Goal: Transaction & Acquisition: Purchase product/service

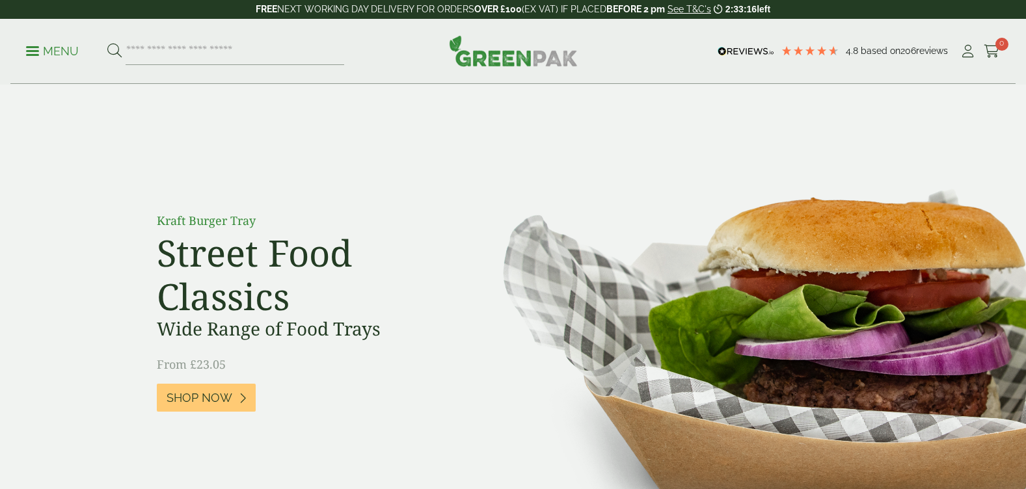
click at [197, 56] on input "search" at bounding box center [235, 51] width 219 height 27
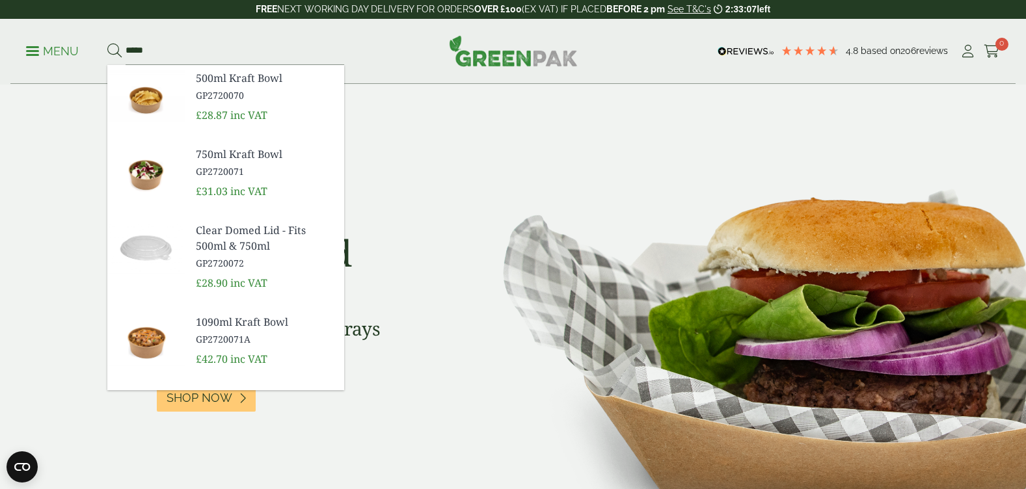
type input "*****"
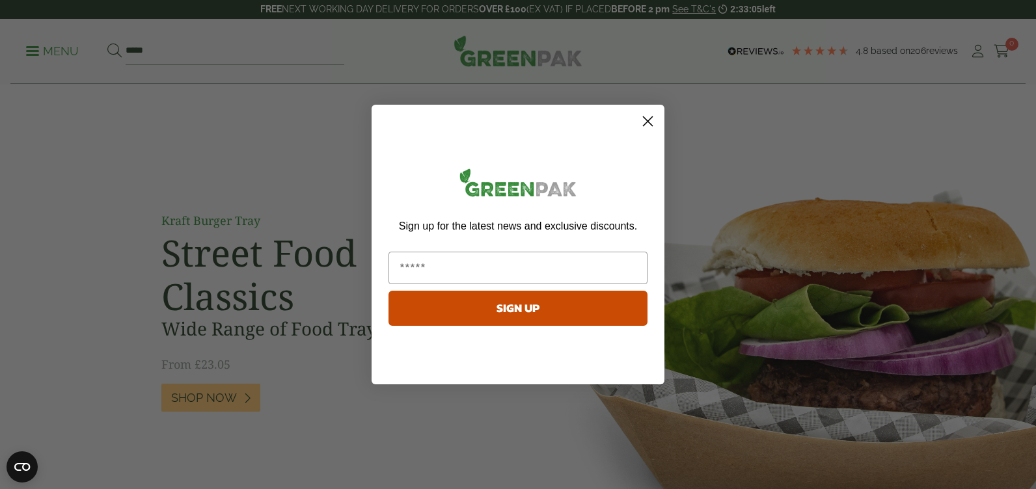
click at [644, 120] on circle "Close dialog" at bounding box center [647, 121] width 21 height 21
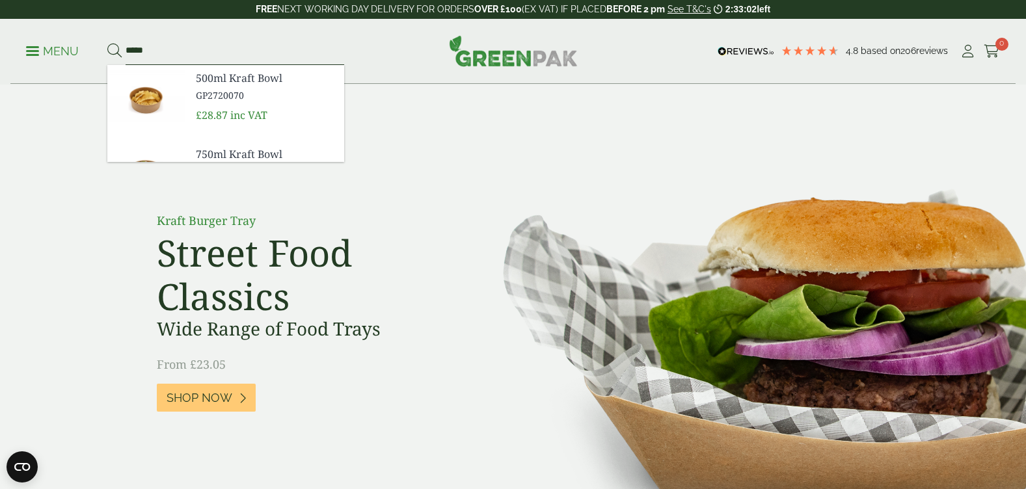
click at [221, 46] on input "*****" at bounding box center [235, 51] width 219 height 27
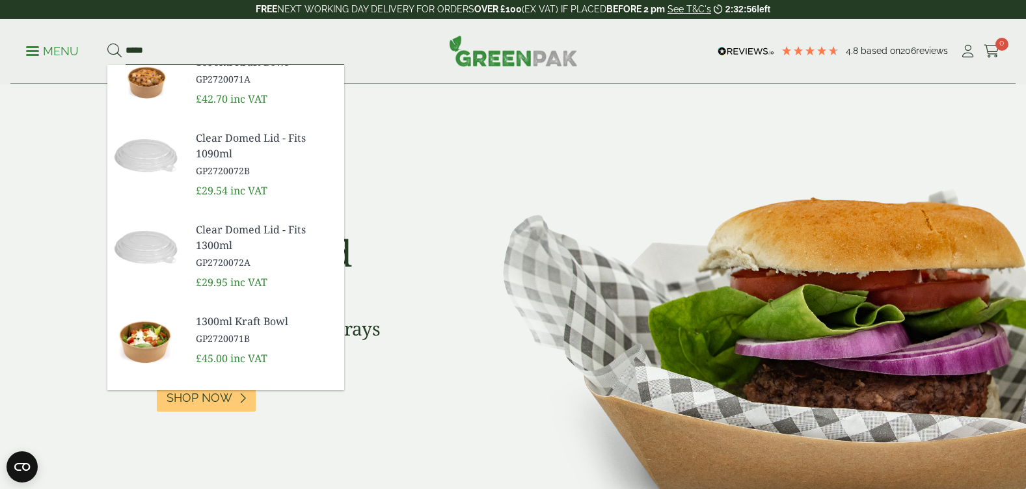
scroll to position [286, 0]
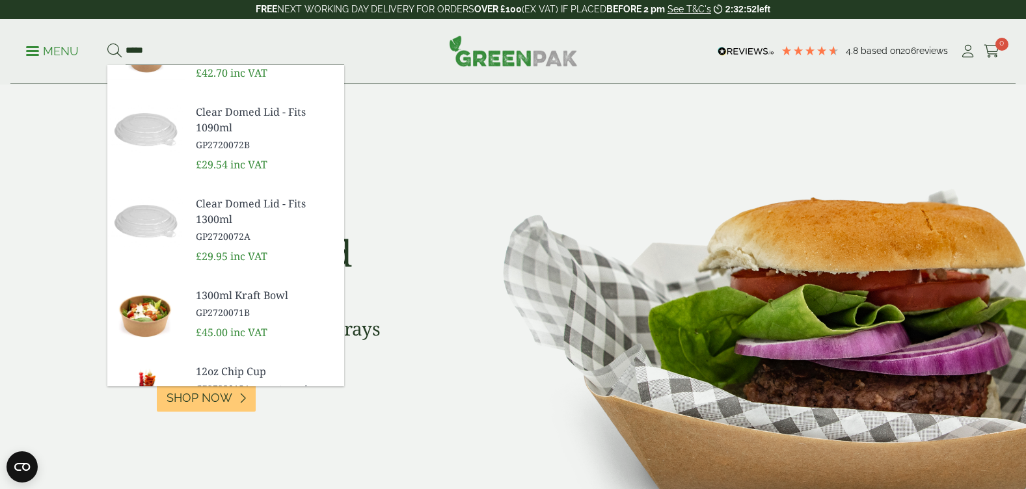
click at [220, 314] on span "GP2720071B" at bounding box center [265, 313] width 138 height 14
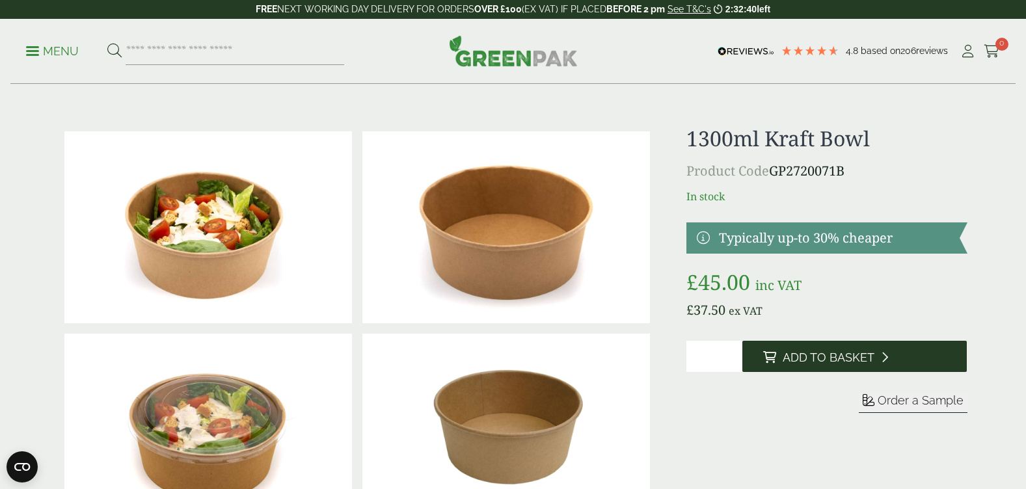
click at [810, 351] on span "Add to Basket" at bounding box center [829, 358] width 92 height 14
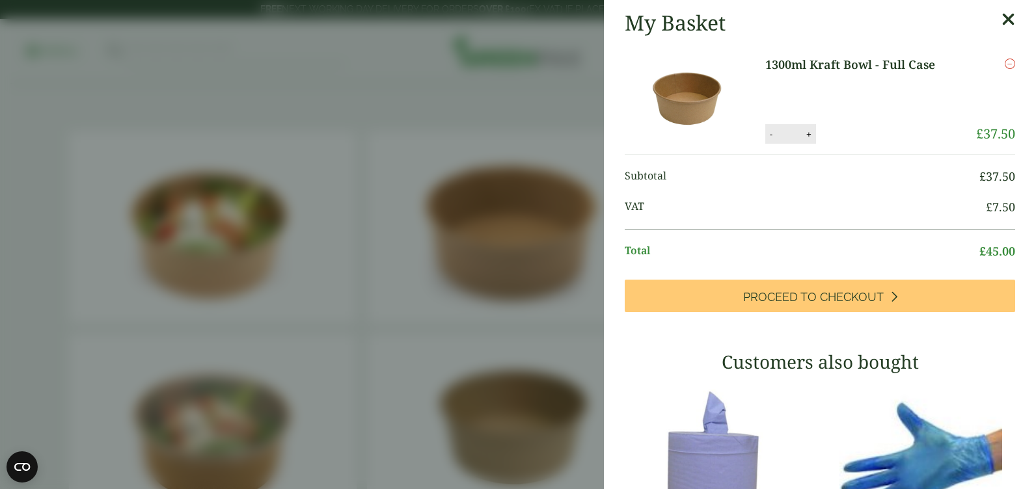
click at [1002, 11] on icon at bounding box center [1009, 19] width 14 height 18
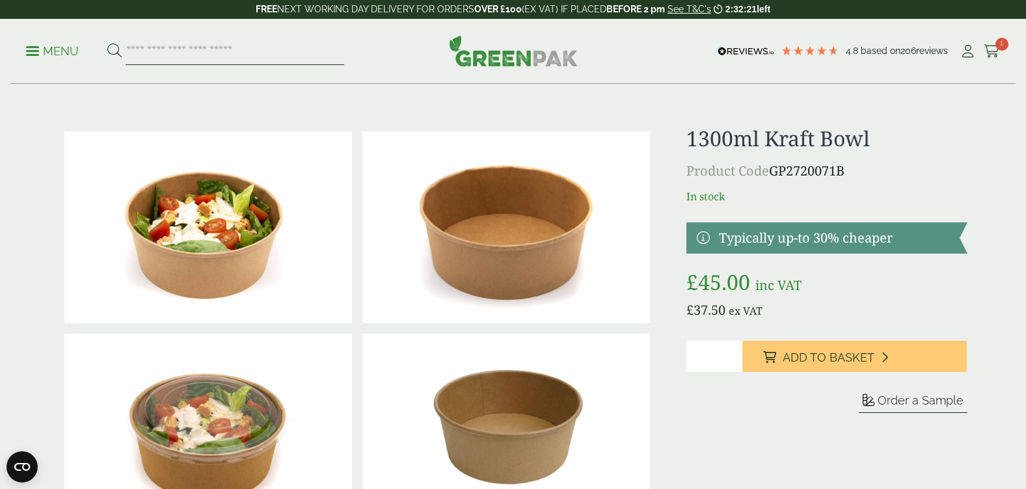
click at [165, 48] on input "search" at bounding box center [235, 51] width 219 height 27
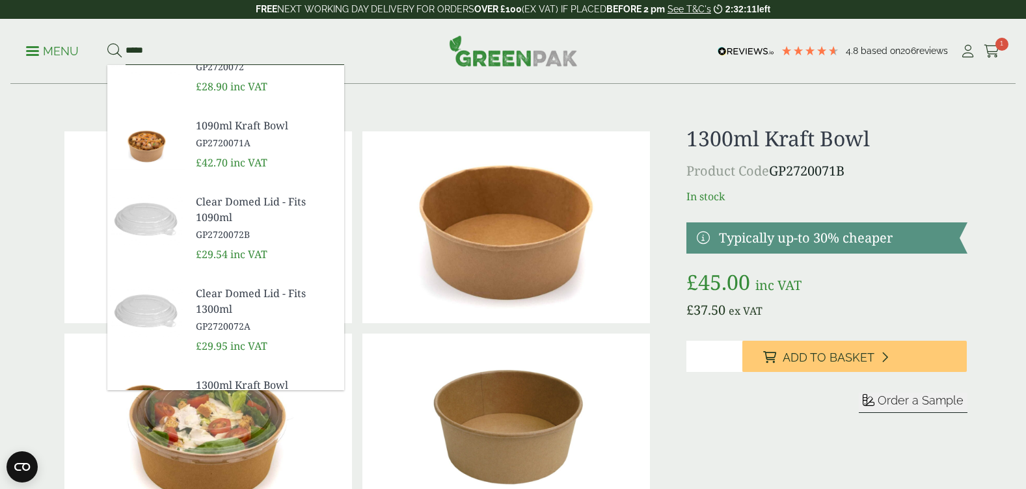
scroll to position [208, 0]
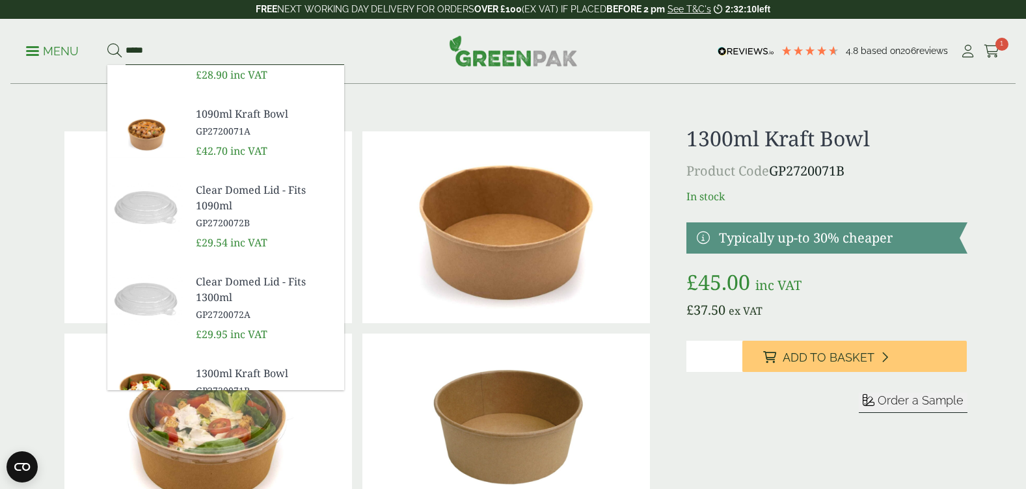
type input "*****"
click at [206, 301] on span "Clear Domed Lid - Fits 1300ml" at bounding box center [265, 289] width 138 height 31
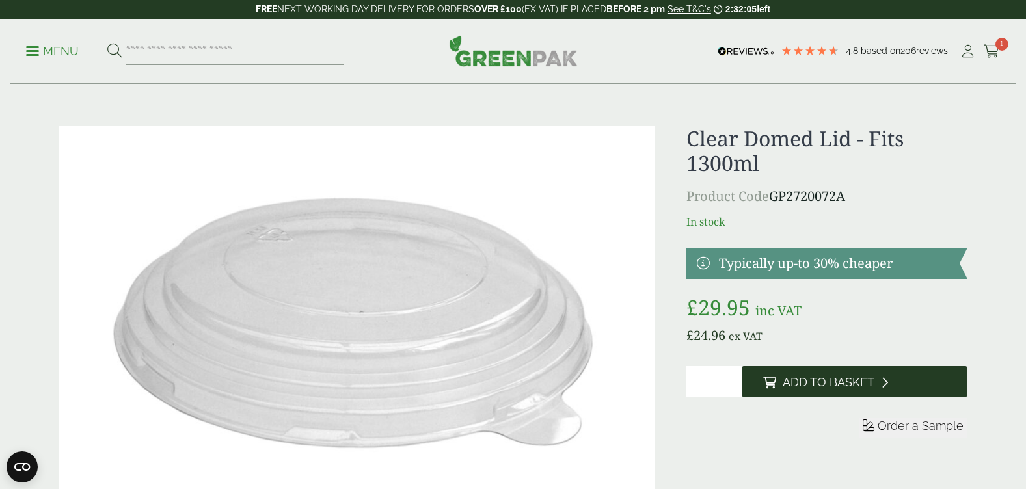
click at [808, 381] on span "Add to Basket" at bounding box center [829, 383] width 92 height 14
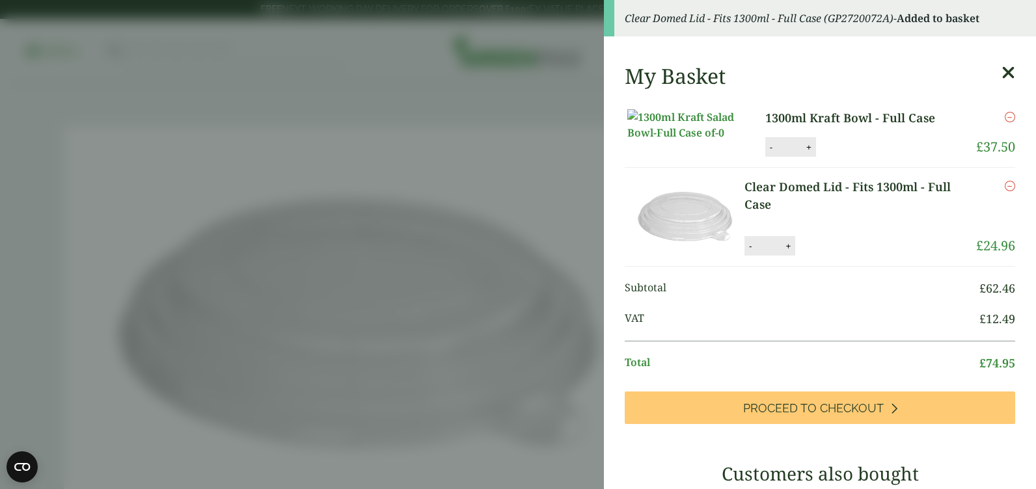
click at [803, 114] on link "1300ml Kraft Bowl - Full Case" at bounding box center [860, 118] width 191 height 18
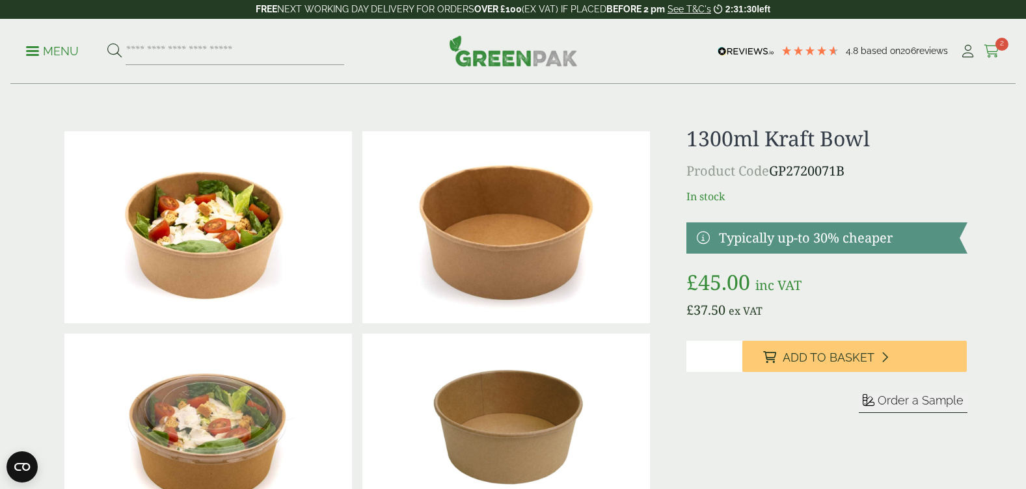
click at [1000, 42] on span "2" at bounding box center [1002, 44] width 13 height 13
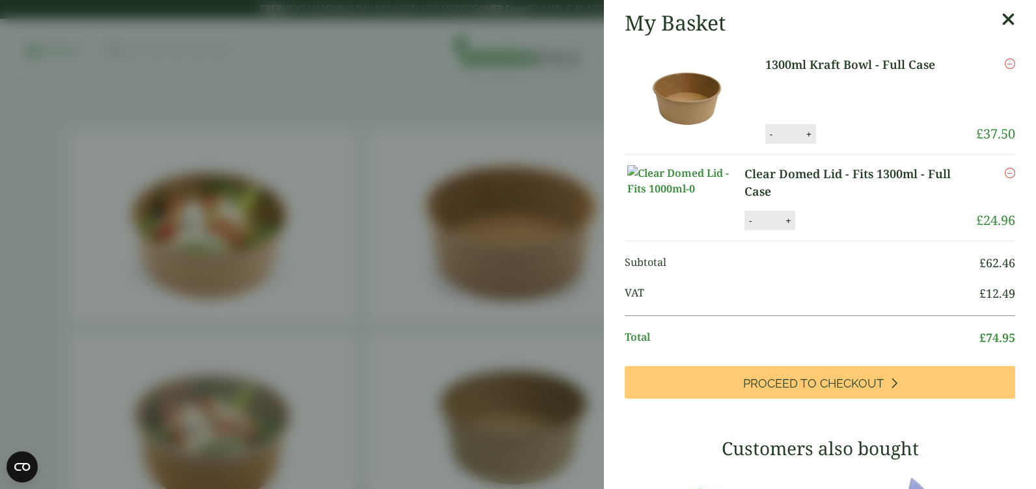
click at [849, 64] on link "1300ml Kraft Bowl - Full Case" at bounding box center [860, 65] width 191 height 18
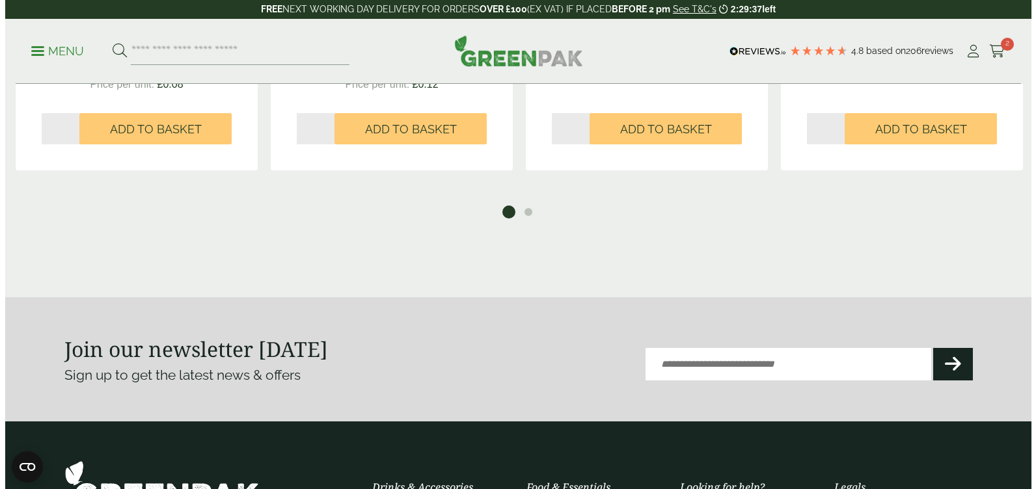
scroll to position [1949, 0]
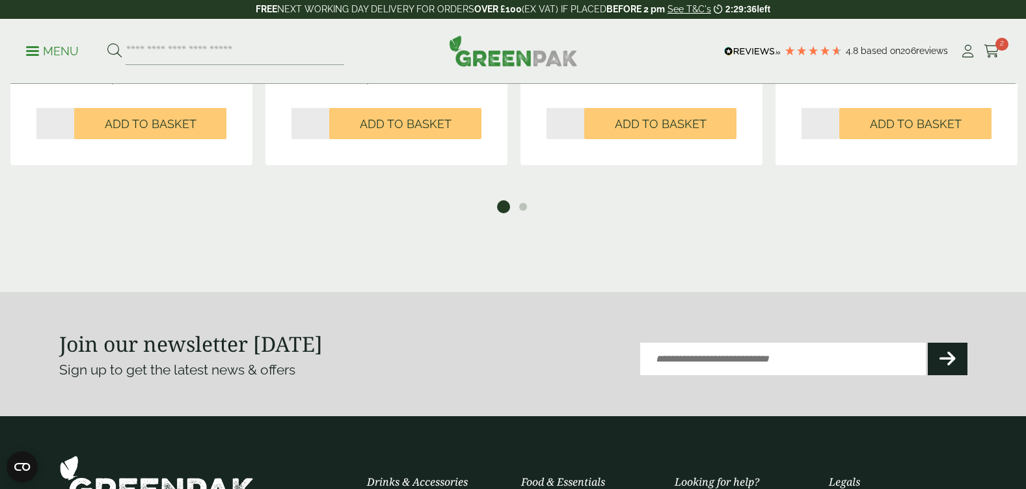
click at [61, 49] on p "Menu" at bounding box center [52, 52] width 53 height 16
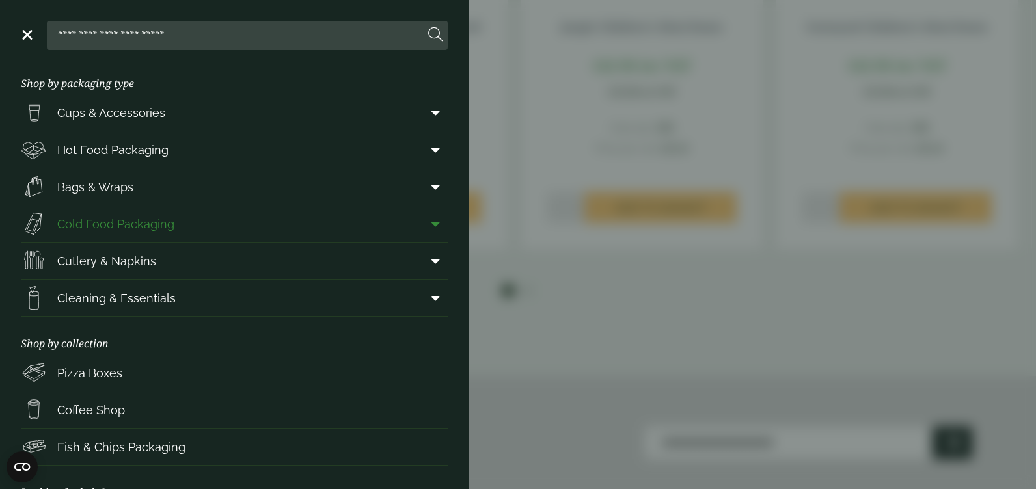
scroll to position [0, 0]
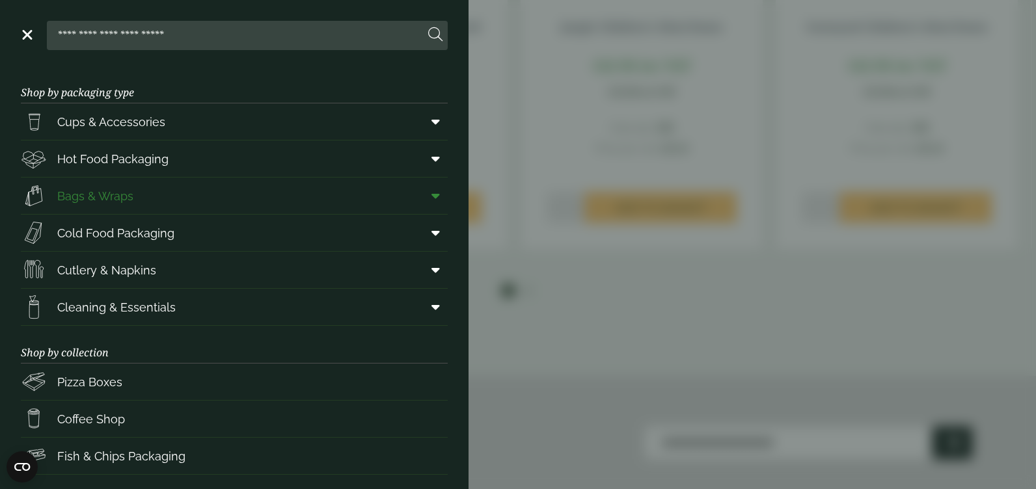
click at [81, 191] on span "Bags & Wraps" at bounding box center [95, 196] width 76 height 18
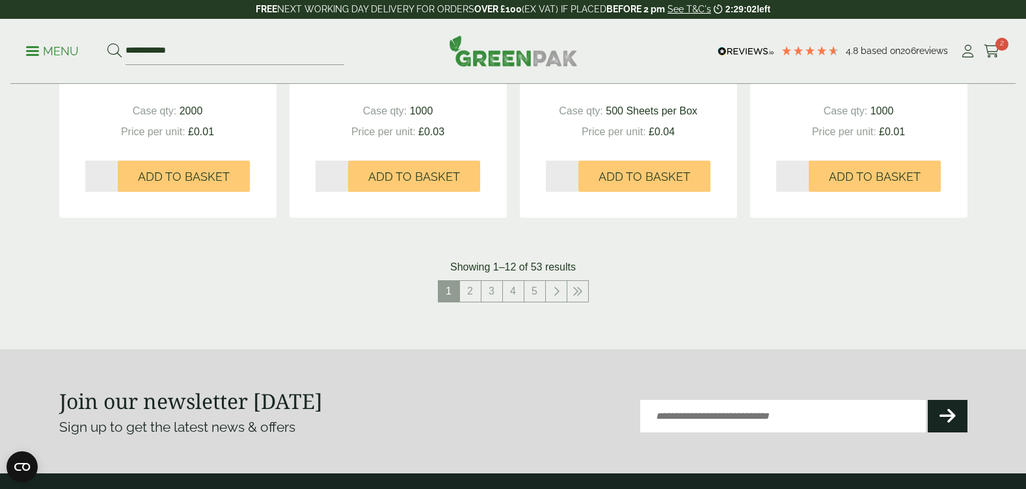
scroll to position [1302, 0]
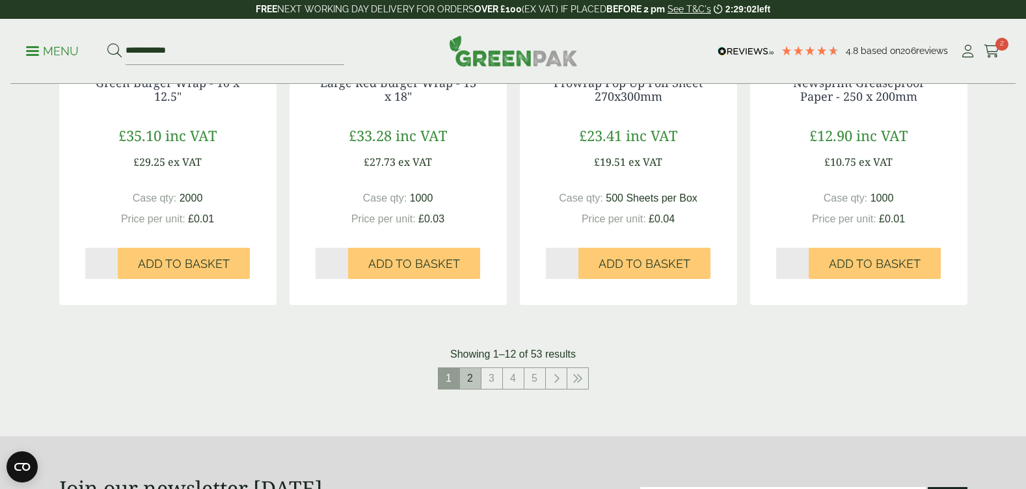
click at [474, 382] on link "2" at bounding box center [470, 378] width 21 height 21
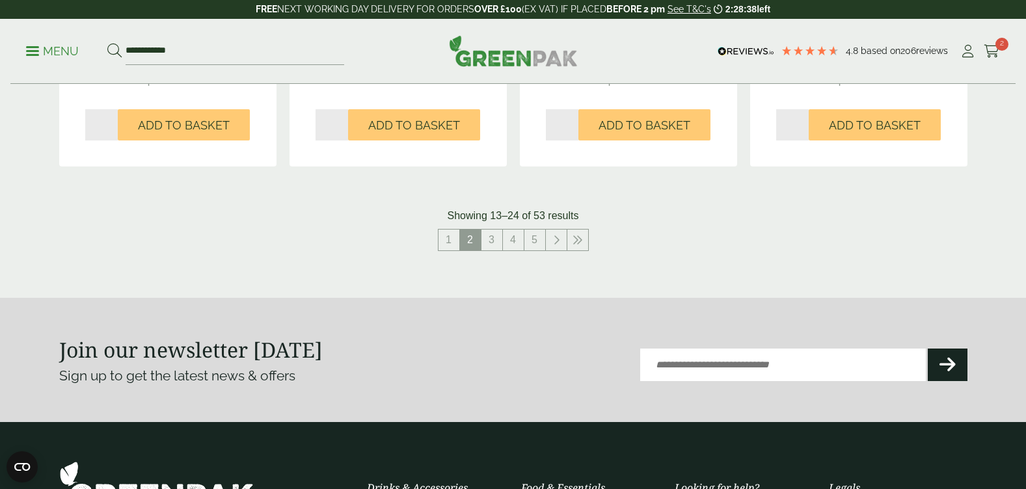
scroll to position [1450, 0]
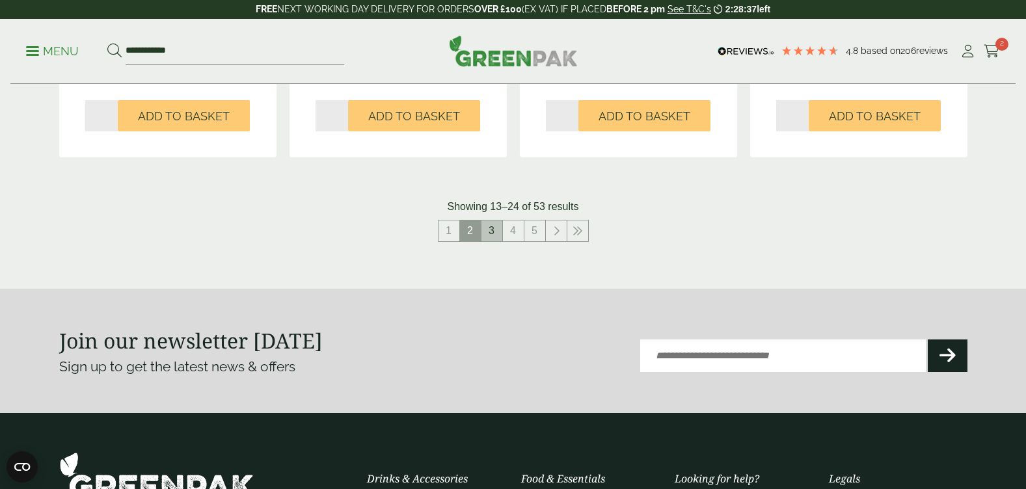
click at [493, 236] on link "3" at bounding box center [492, 231] width 21 height 21
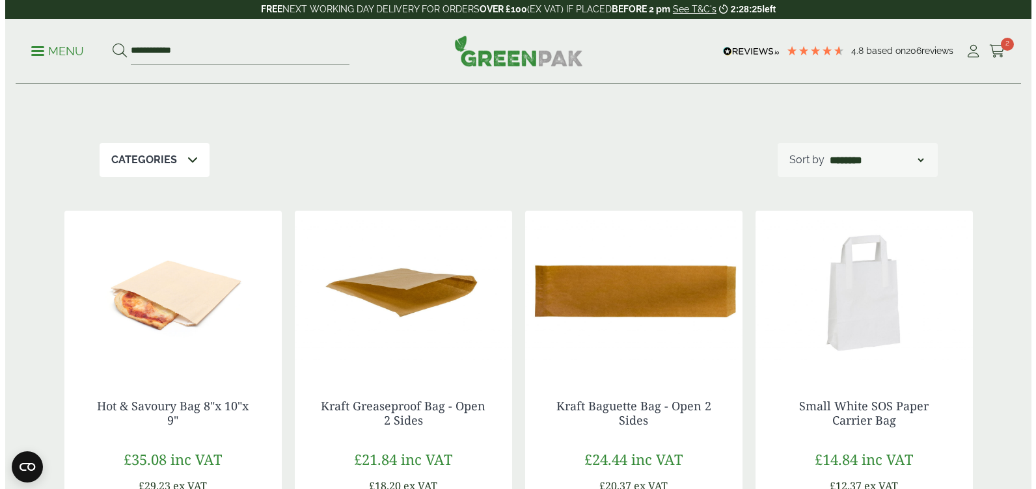
scroll to position [104, 0]
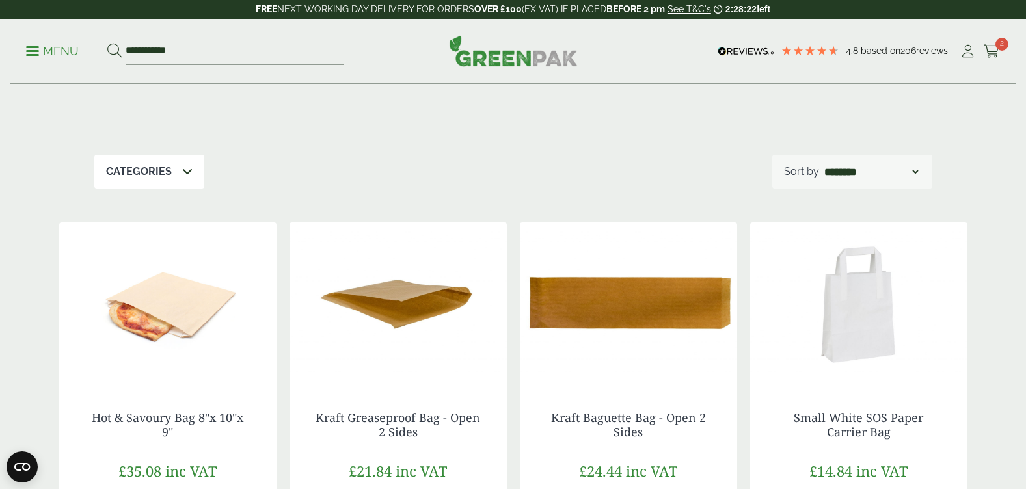
click at [34, 56] on p "Menu" at bounding box center [52, 52] width 53 height 16
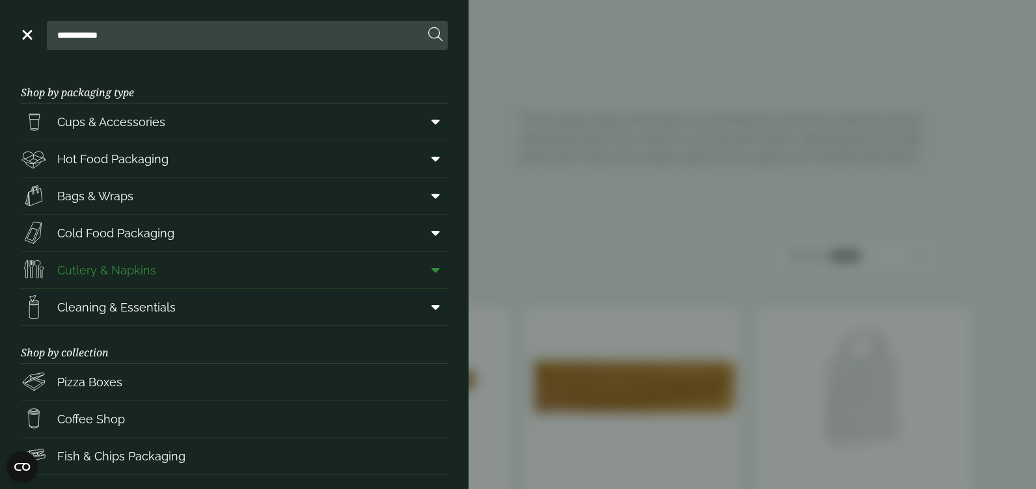
click at [103, 271] on span "Cutlery & Napkins" at bounding box center [106, 271] width 99 height 18
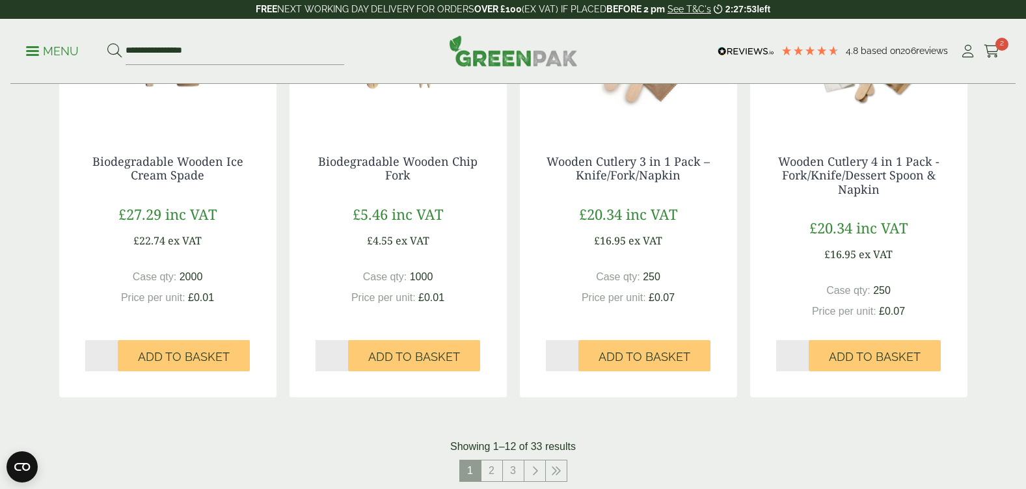
scroll to position [1470, 0]
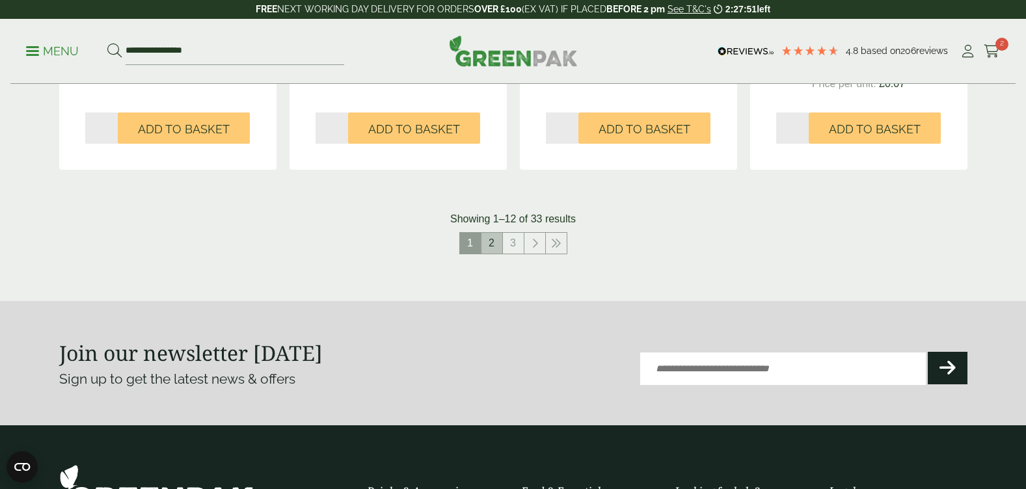
click at [491, 245] on link "2" at bounding box center [492, 243] width 21 height 21
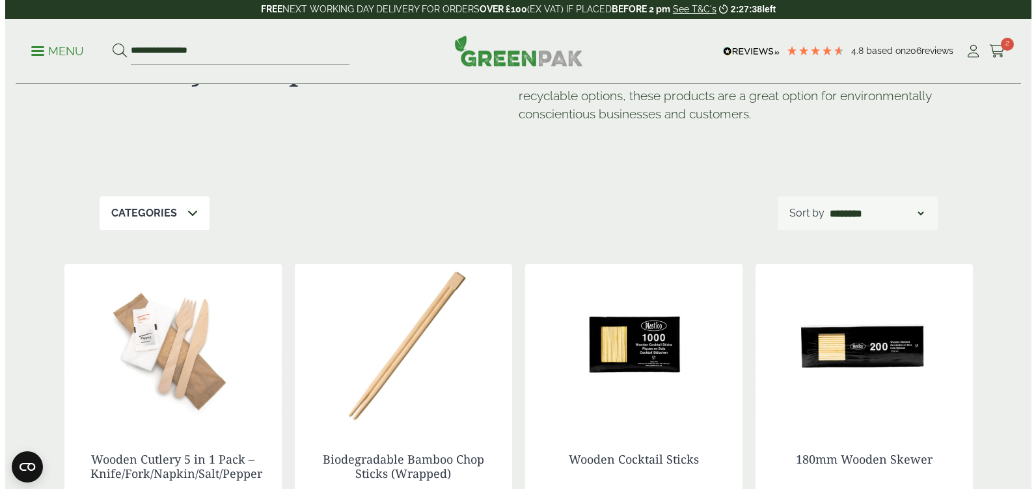
scroll to position [29, 0]
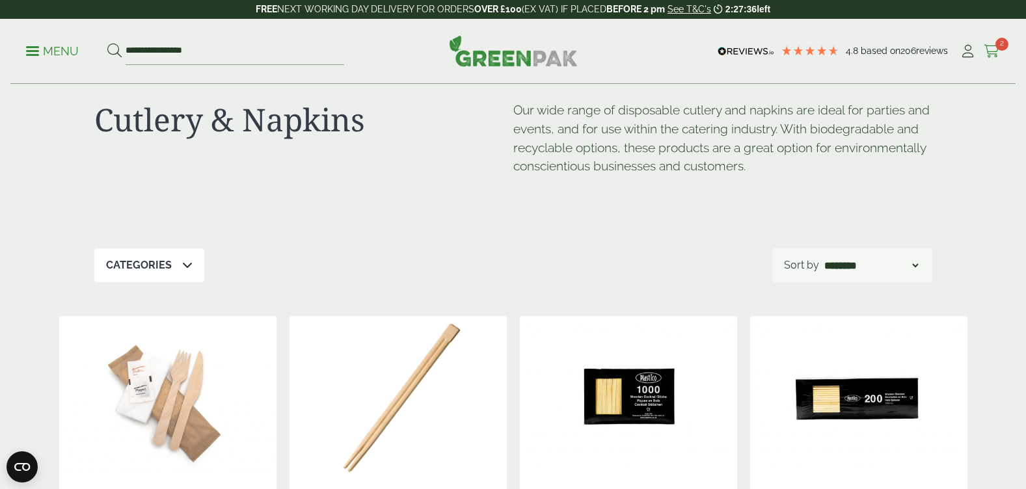
click at [998, 45] on span "2" at bounding box center [1002, 44] width 13 height 13
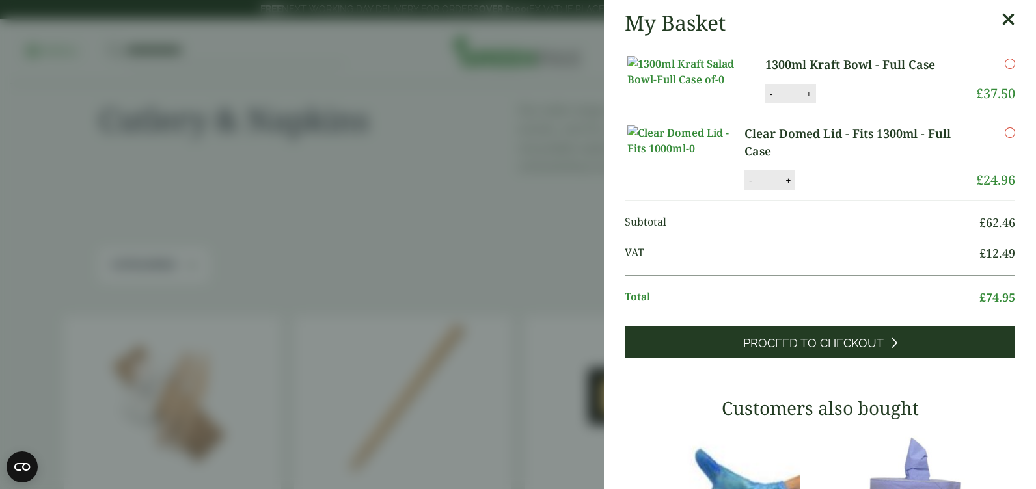
click at [707, 359] on link "Proceed to Checkout" at bounding box center [820, 342] width 391 height 33
